Goal: Information Seeking & Learning: Learn about a topic

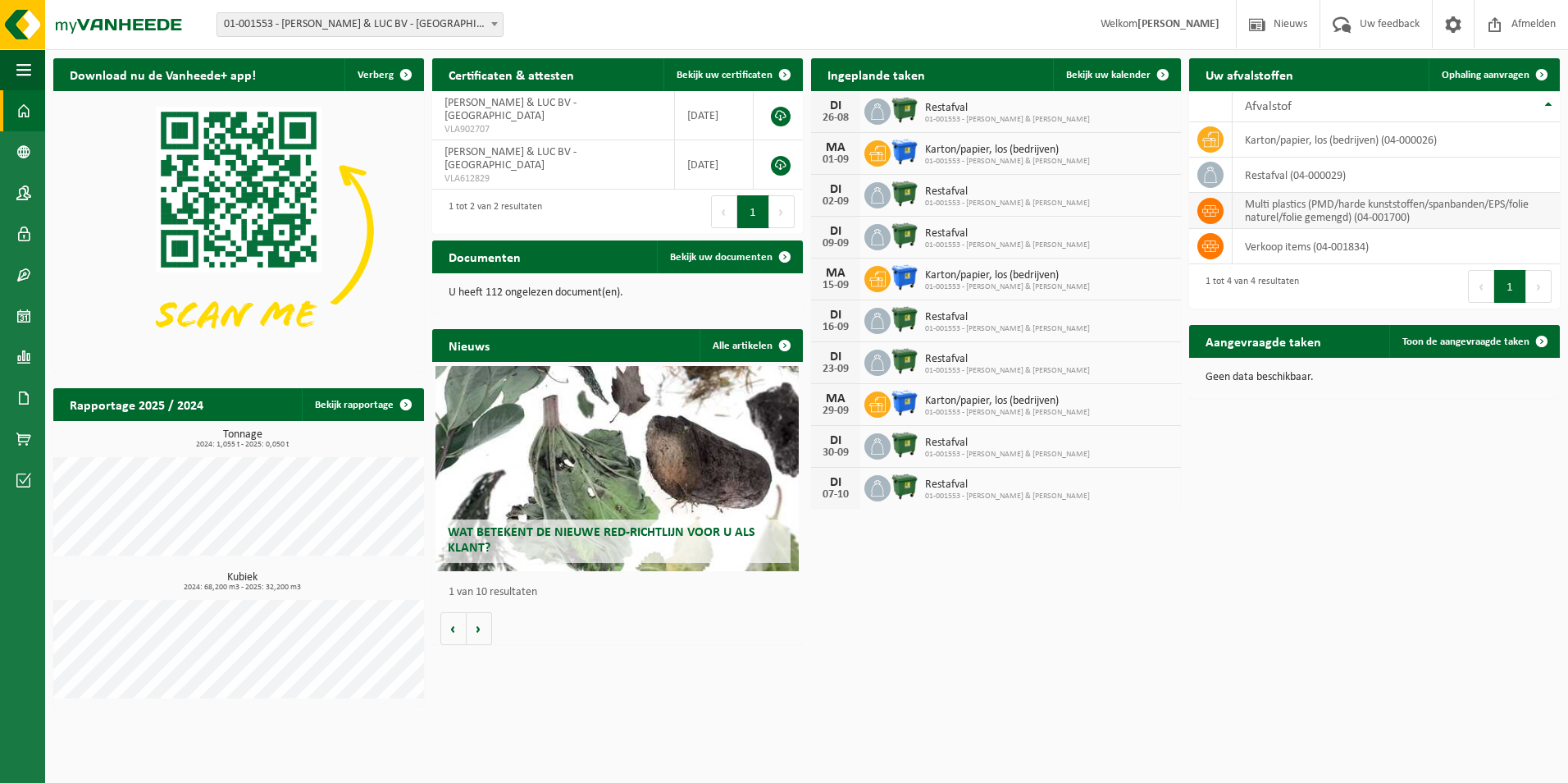
click at [1541, 209] on td "multi plastics (PMD/harde kunststoffen/spanbanden/EPS/folie naturel/folie gemen…" at bounding box center [1395, 211] width 327 height 36
click at [1429, 227] on td "multi plastics (PMD/harde kunststoffen/spanbanden/EPS/folie naturel/folie gemen…" at bounding box center [1395, 211] width 327 height 36
click at [1437, 210] on td "multi plastics (PMD/harde kunststoffen/spanbanden/EPS/folie naturel/folie gemen…" at bounding box center [1395, 211] width 327 height 36
click at [1554, 105] on th "Afvalstof" at bounding box center [1395, 106] width 327 height 31
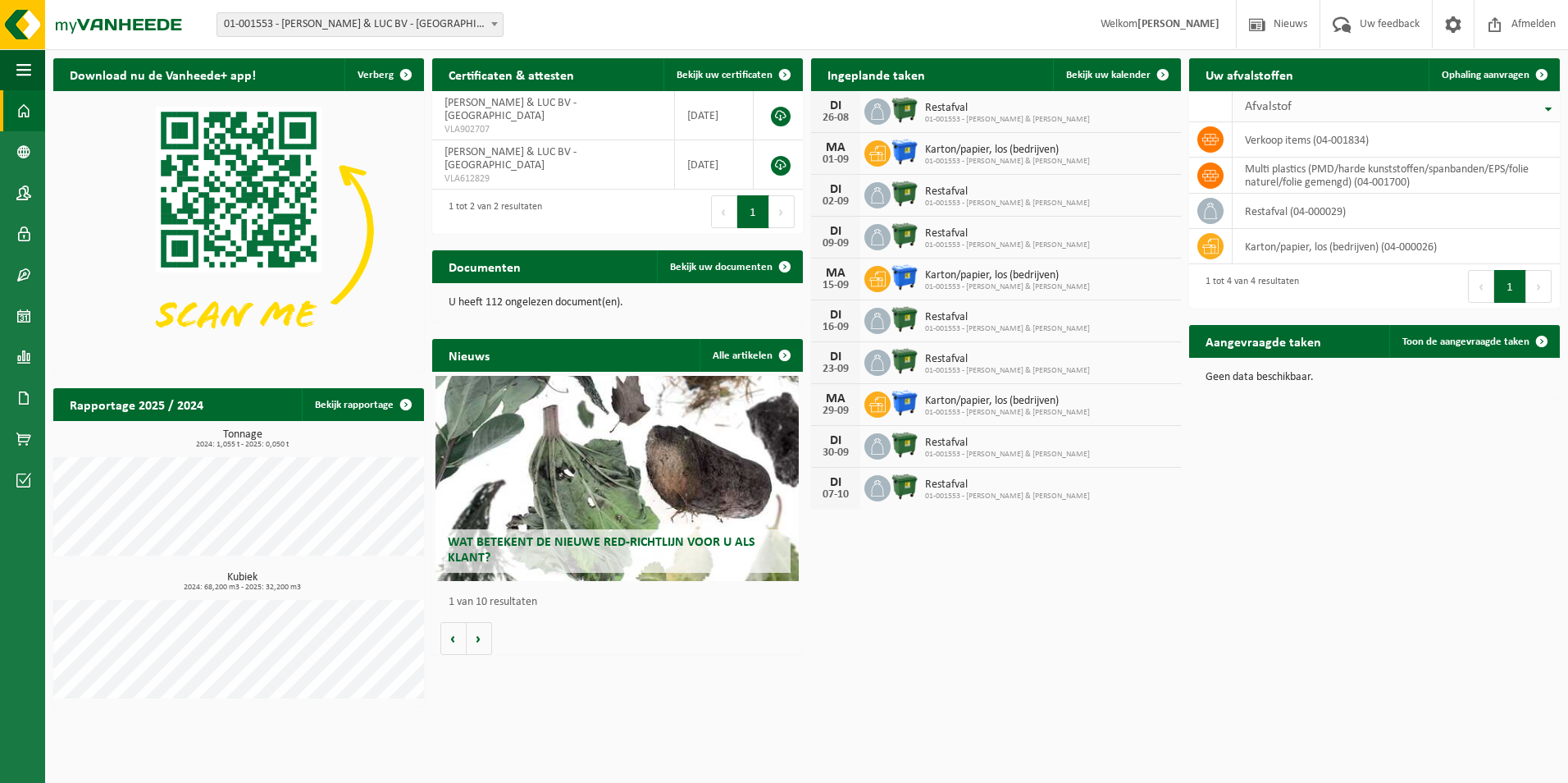
click at [1550, 109] on th "Afvalstof" at bounding box center [1395, 106] width 327 height 31
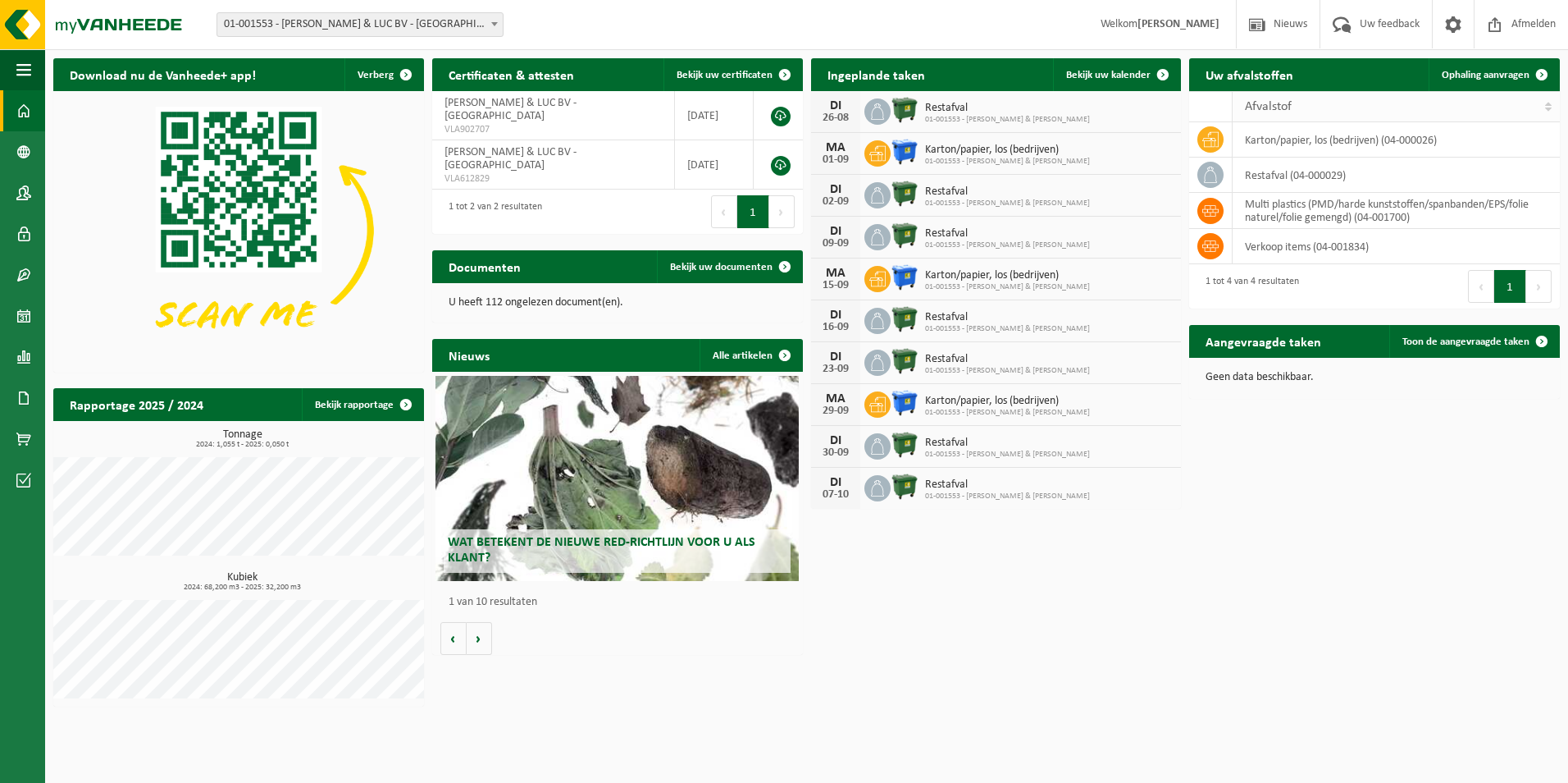
click at [1550, 109] on th "Afvalstof" at bounding box center [1395, 106] width 327 height 31
click at [686, 442] on div "Wat betekent de nieuwe RED-richtlijn voor u als klant?" at bounding box center [617, 478] width 363 height 205
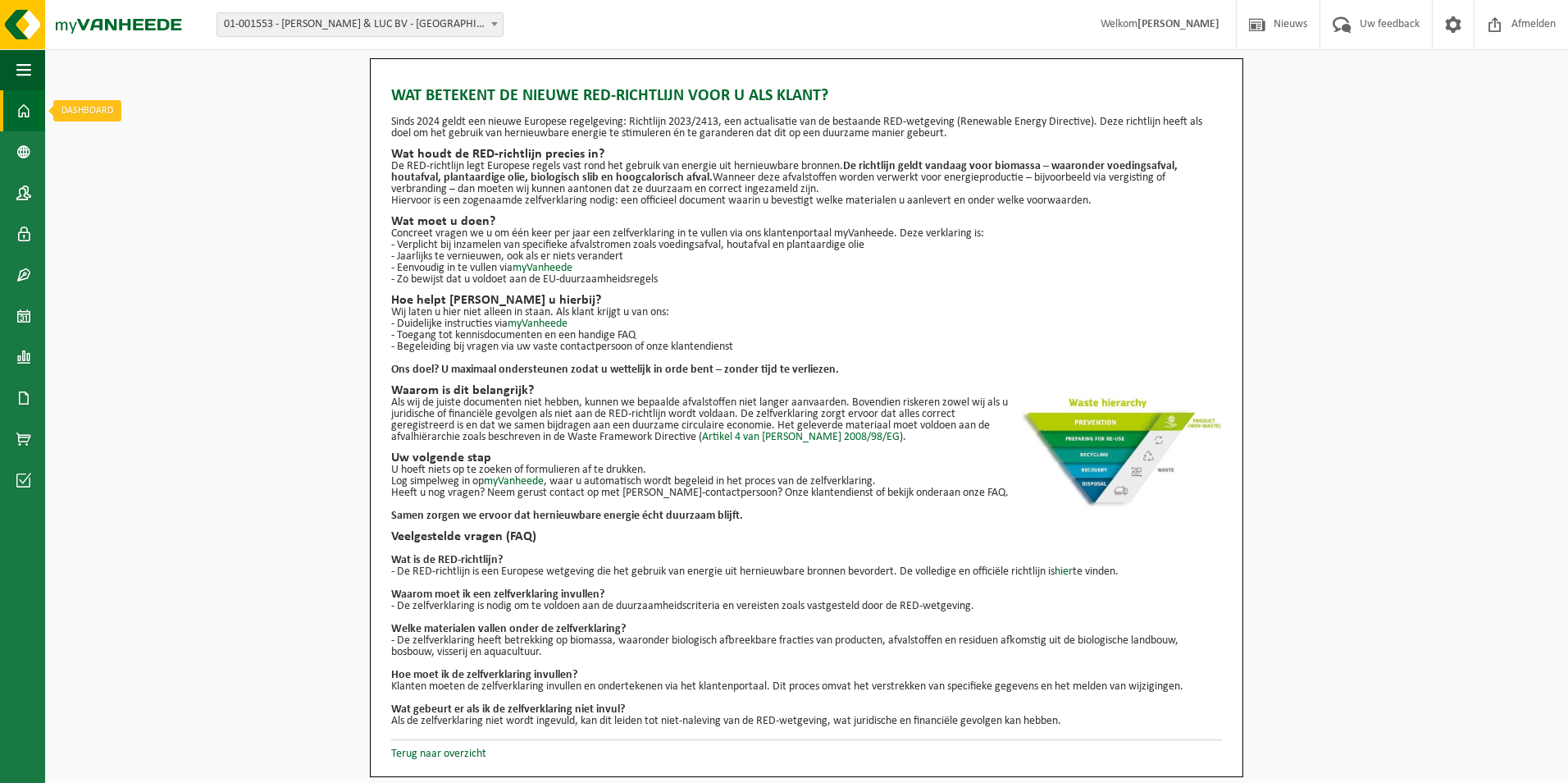
click at [25, 114] on span at bounding box center [24, 110] width 15 height 41
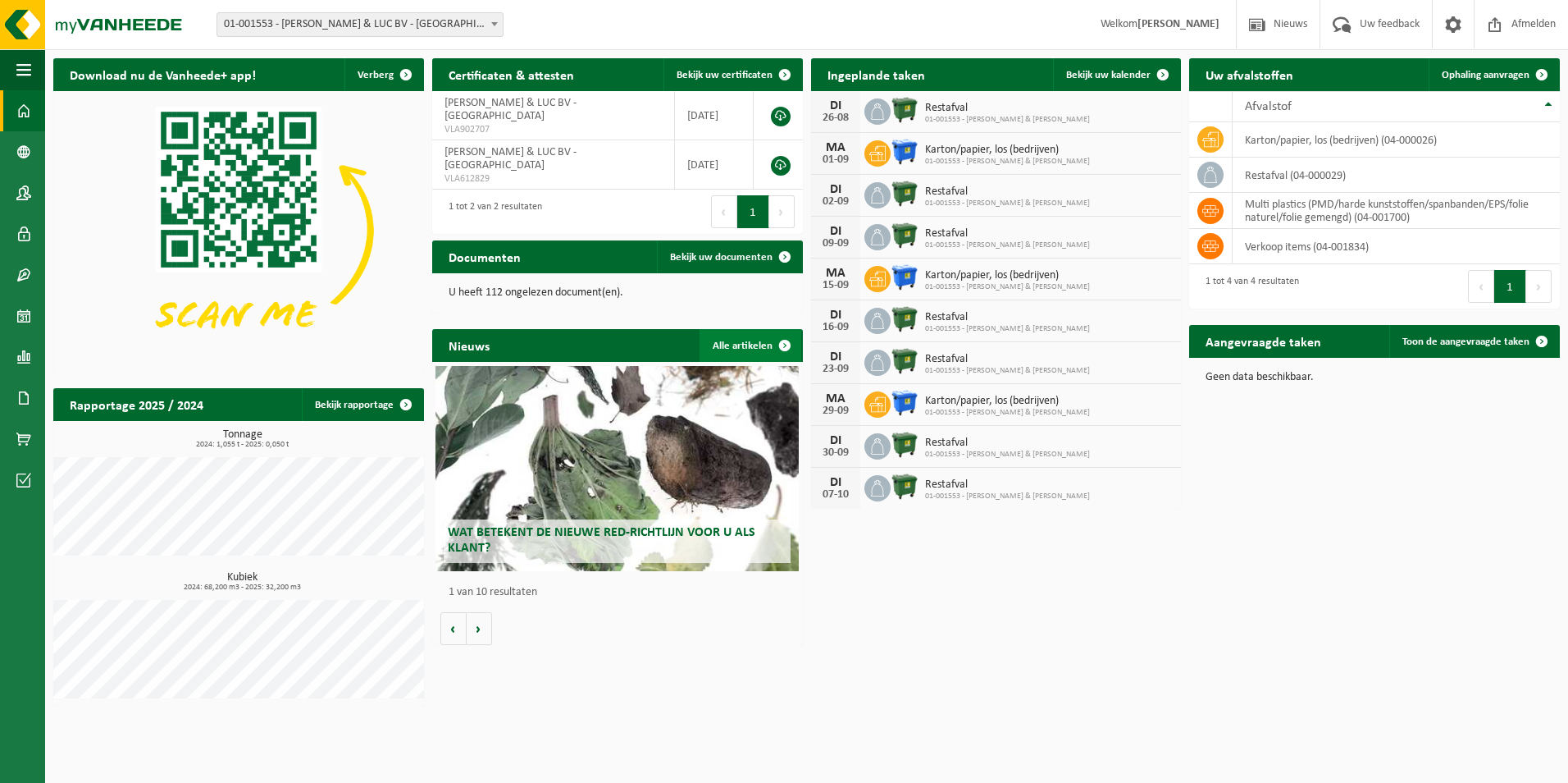
click at [751, 342] on link "Alle artikelen" at bounding box center [749, 345] width 101 height 33
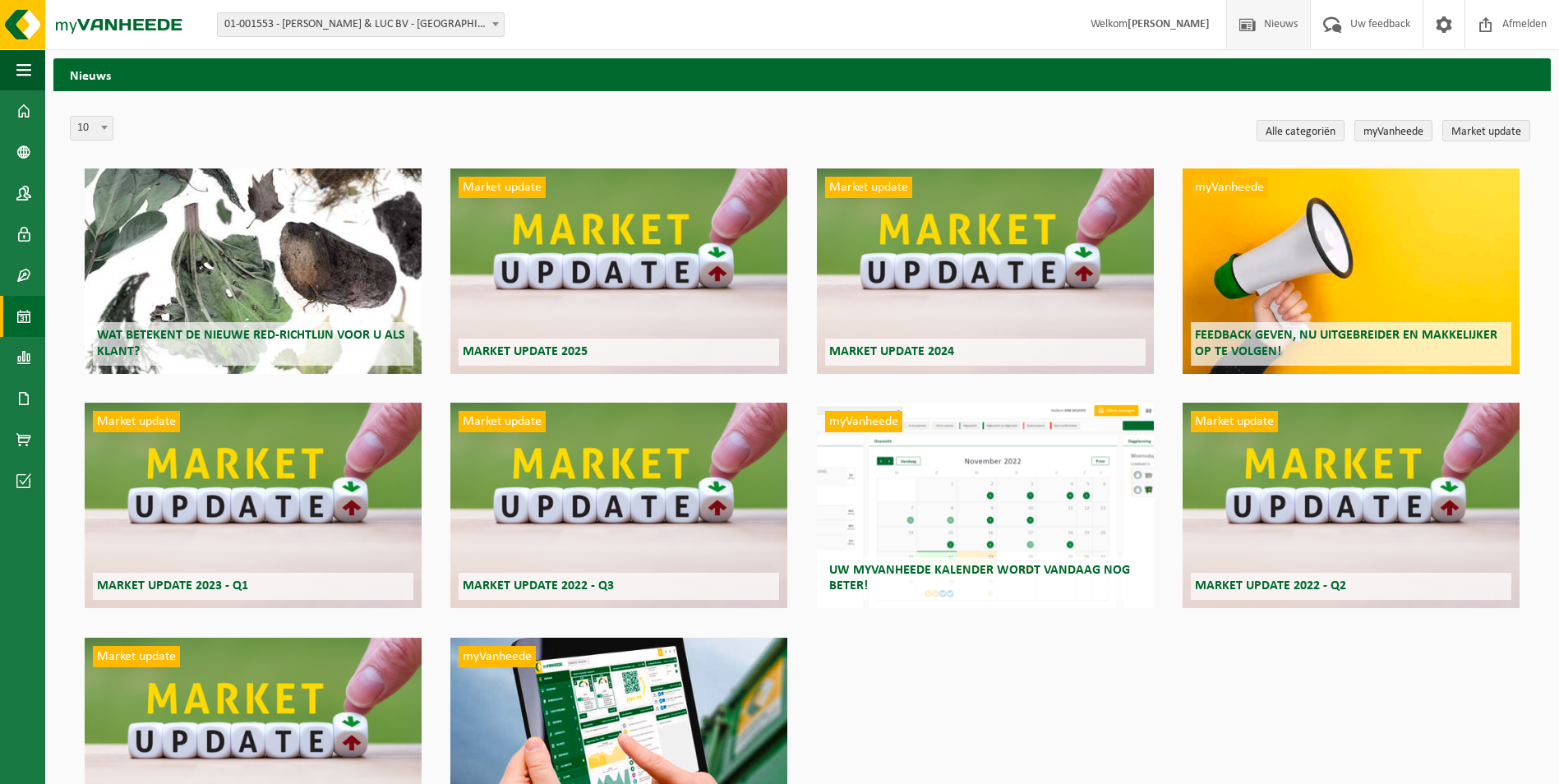
click at [27, 315] on span at bounding box center [24, 316] width 15 height 41
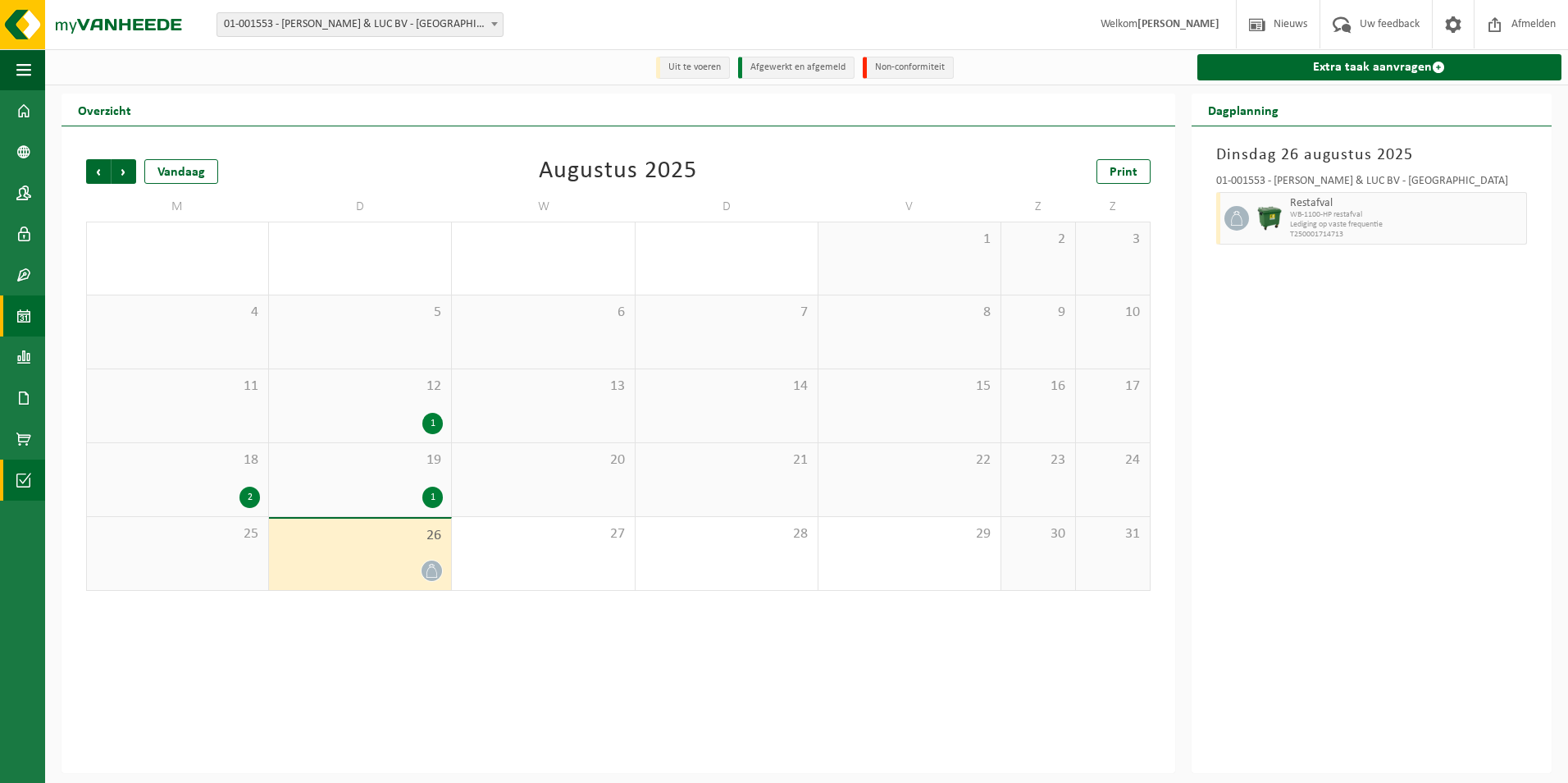
click at [28, 474] on span at bounding box center [24, 479] width 15 height 41
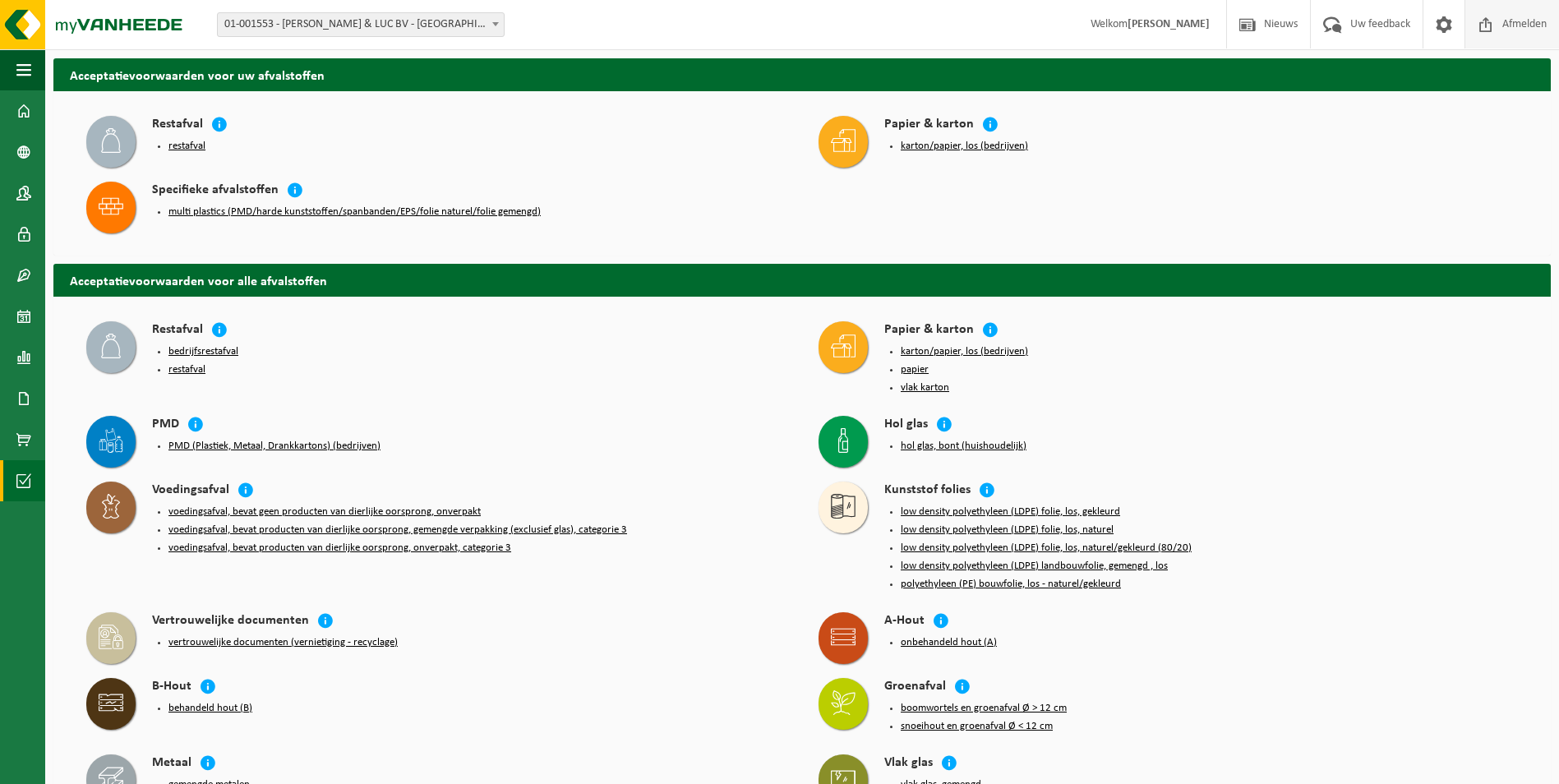
click at [1515, 18] on span "Afmelden" at bounding box center [1524, 24] width 52 height 48
